Goal: Transaction & Acquisition: Download file/media

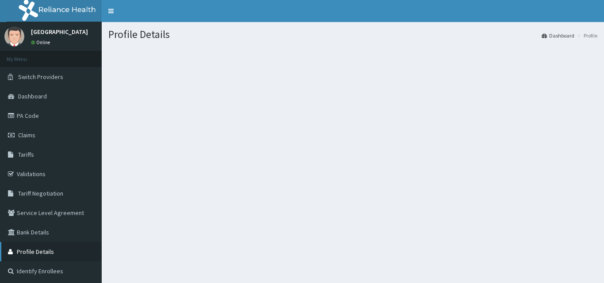
click at [44, 249] on link "Profile Details" at bounding box center [51, 251] width 102 height 19
click at [37, 236] on link "Bank Details" at bounding box center [51, 232] width 102 height 19
click at [31, 231] on link "Bank Details" at bounding box center [51, 232] width 102 height 19
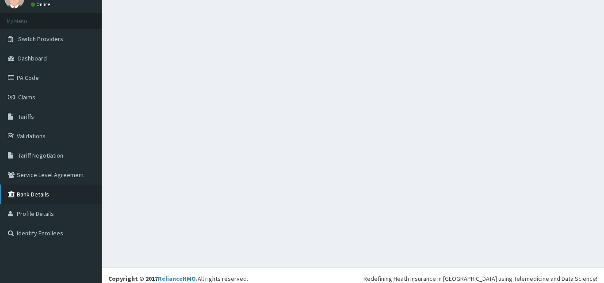
scroll to position [45, 0]
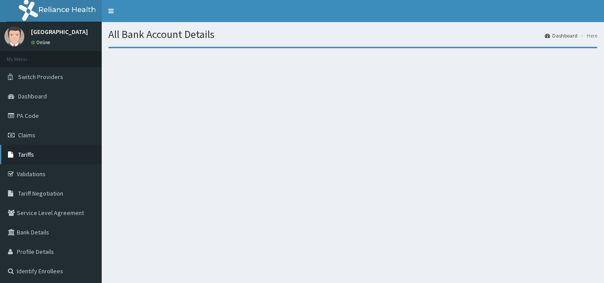
click at [41, 153] on link "Tariffs" at bounding box center [51, 154] width 102 height 19
click at [12, 151] on link "Tariffs" at bounding box center [51, 154] width 102 height 19
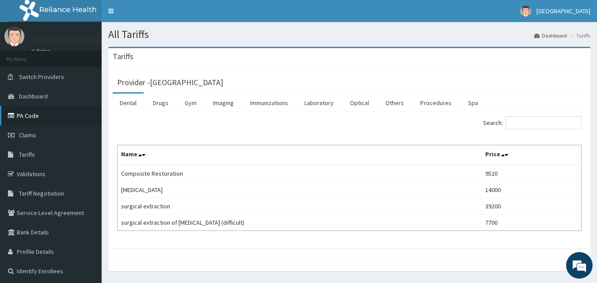
click at [40, 114] on link "PA Code" at bounding box center [51, 115] width 102 height 19
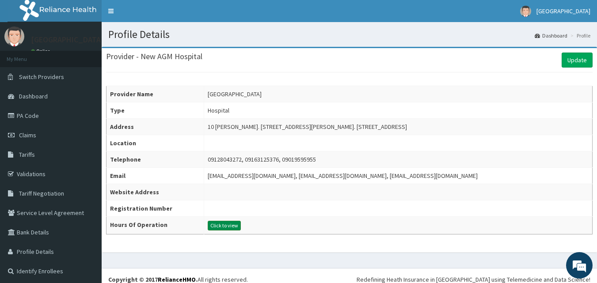
click at [208, 226] on button "Click to view" at bounding box center [224, 226] width 33 height 10
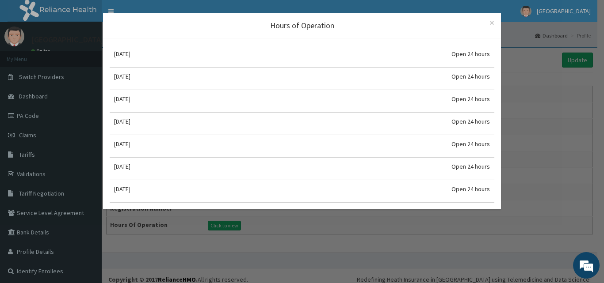
drag, startPoint x: 206, startPoint y: 226, endPoint x: 202, endPoint y: 229, distance: 5.8
click at [202, 229] on div "Hours of Operation × Close Monday Open 24 hours Tuesday Open 24 hours Wednesday…" at bounding box center [302, 141] width 604 height 283
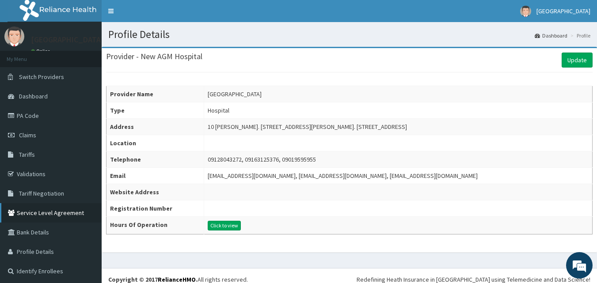
click at [65, 216] on link "Service Level Agreement" at bounding box center [51, 212] width 102 height 19
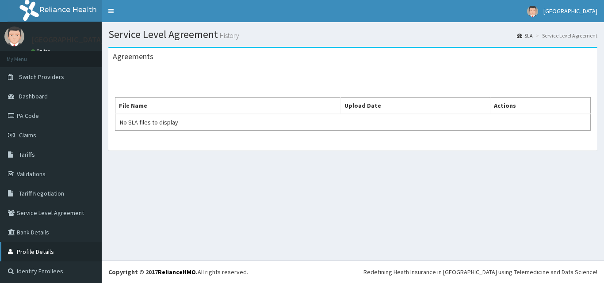
click at [46, 248] on link "Profile Details" at bounding box center [51, 251] width 102 height 19
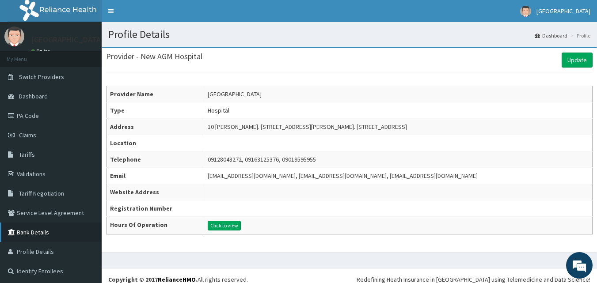
click at [43, 234] on link "Bank Details" at bounding box center [51, 232] width 102 height 19
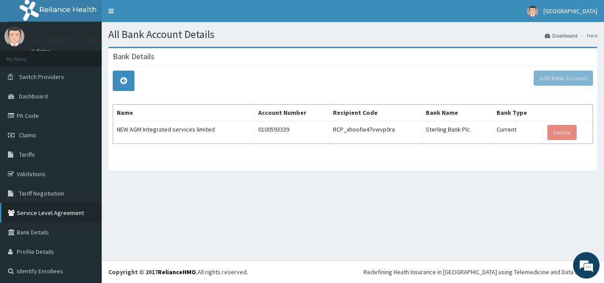
click at [59, 217] on link "Service Level Agreement" at bounding box center [51, 212] width 102 height 19
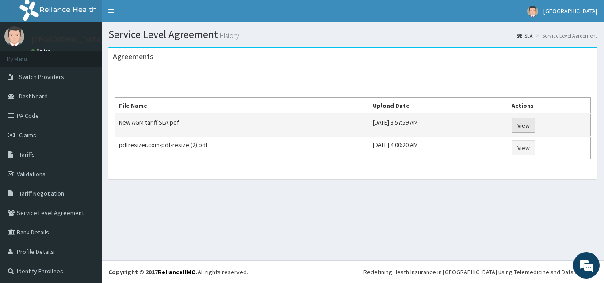
click at [522, 121] on link "View" at bounding box center [523, 125] width 24 height 15
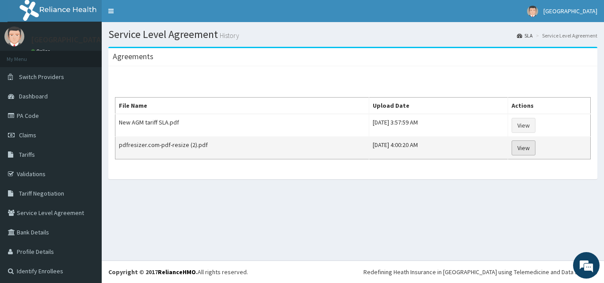
click at [533, 148] on link "View" at bounding box center [523, 148] width 24 height 15
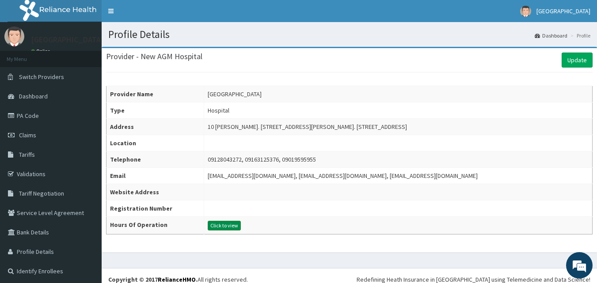
click at [208, 225] on button "Click to view" at bounding box center [224, 226] width 33 height 10
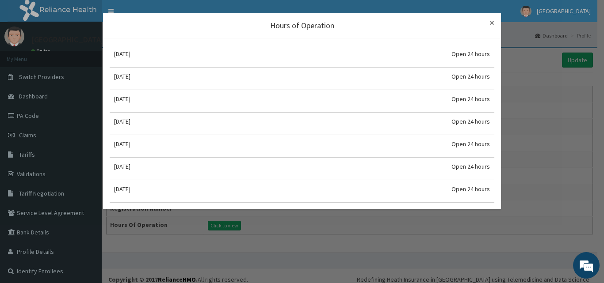
click at [490, 21] on span "×" at bounding box center [491, 23] width 5 height 12
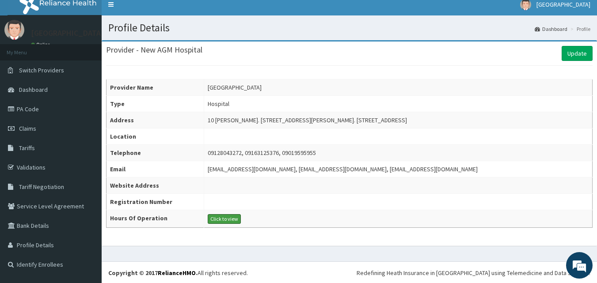
scroll to position [8, 0]
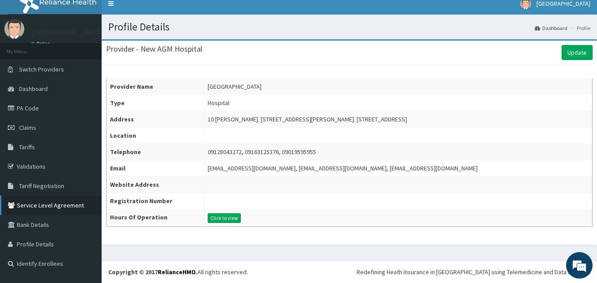
click at [50, 208] on link "Service Level Agreement" at bounding box center [51, 205] width 102 height 19
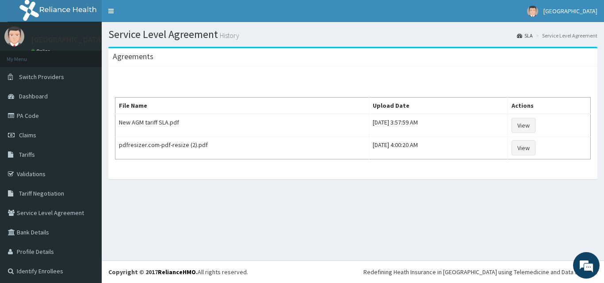
click at [519, 34] on link "SLA" at bounding box center [525, 36] width 16 height 8
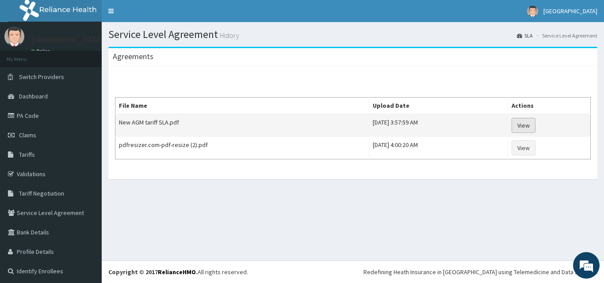
click at [531, 123] on link "View" at bounding box center [523, 125] width 24 height 15
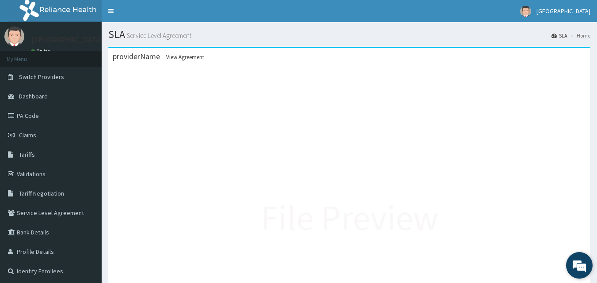
click at [580, 262] on em at bounding box center [580, 266] width 24 height 24
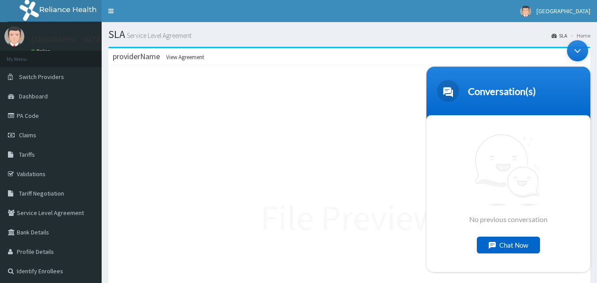
click at [351, 198] on p "File Preview" at bounding box center [350, 218] width 178 height 50
click at [576, 52] on div "Minimize live chat window" at bounding box center [577, 50] width 21 height 21
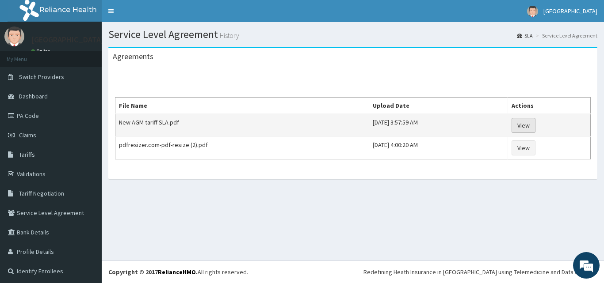
click at [528, 125] on link "View" at bounding box center [523, 125] width 24 height 15
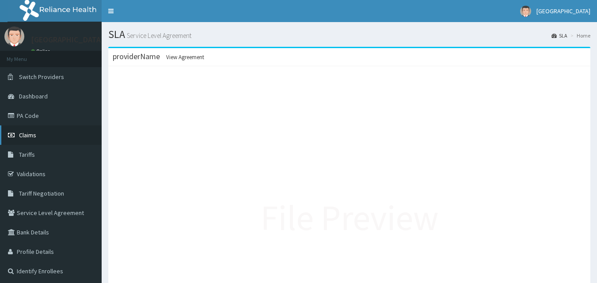
click at [37, 132] on link "Claims" at bounding box center [51, 135] width 102 height 19
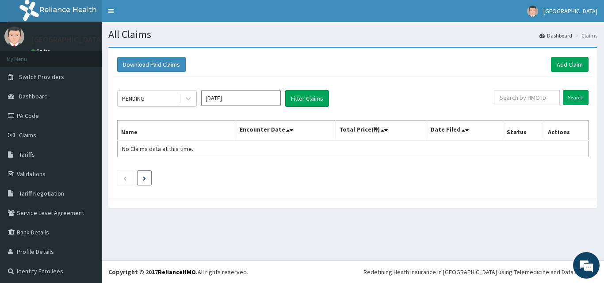
click at [145, 180] on icon "Next page" at bounding box center [144, 178] width 3 height 4
click at [161, 65] on button "Download Paid Claims" at bounding box center [151, 64] width 69 height 15
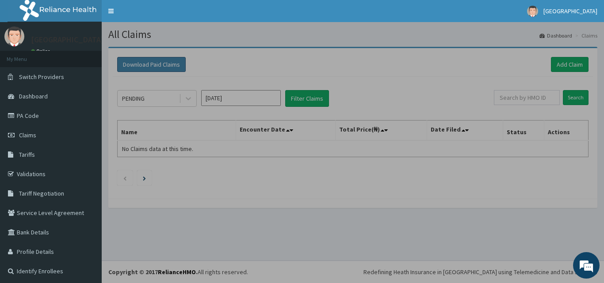
click at [161, 65] on div at bounding box center [302, 141] width 604 height 283
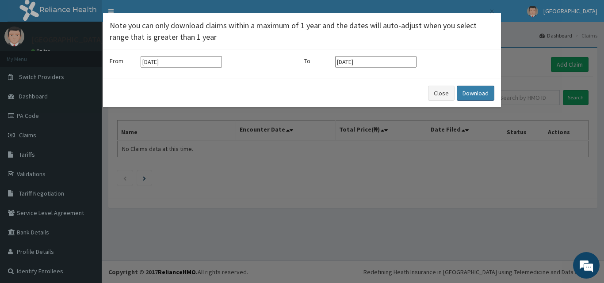
click at [479, 92] on button "Download" at bounding box center [476, 93] width 38 height 15
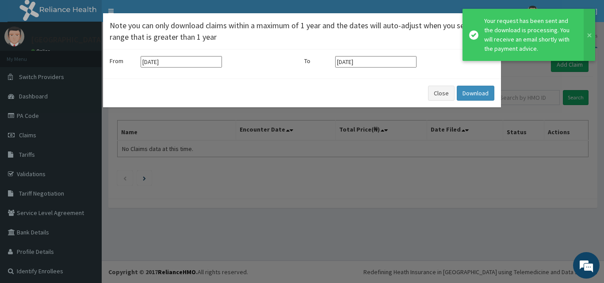
click at [503, 33] on div "Your request has been sent and the download is processing. You will receive an …" at bounding box center [529, 34] width 91 height 37
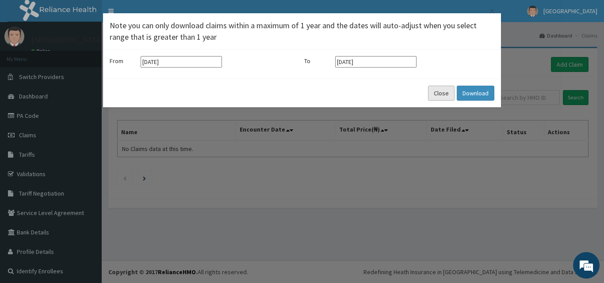
click at [444, 91] on button "Close" at bounding box center [441, 93] width 27 height 15
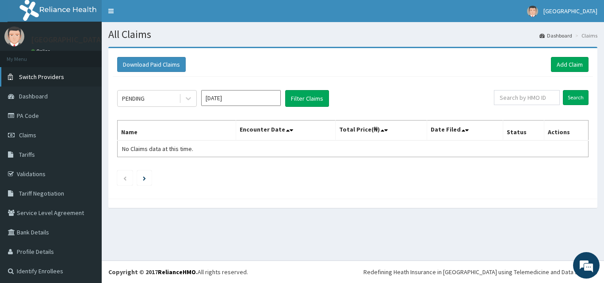
click at [71, 76] on link "Switch Providers" at bounding box center [51, 76] width 102 height 19
